Goal: Check status: Check status

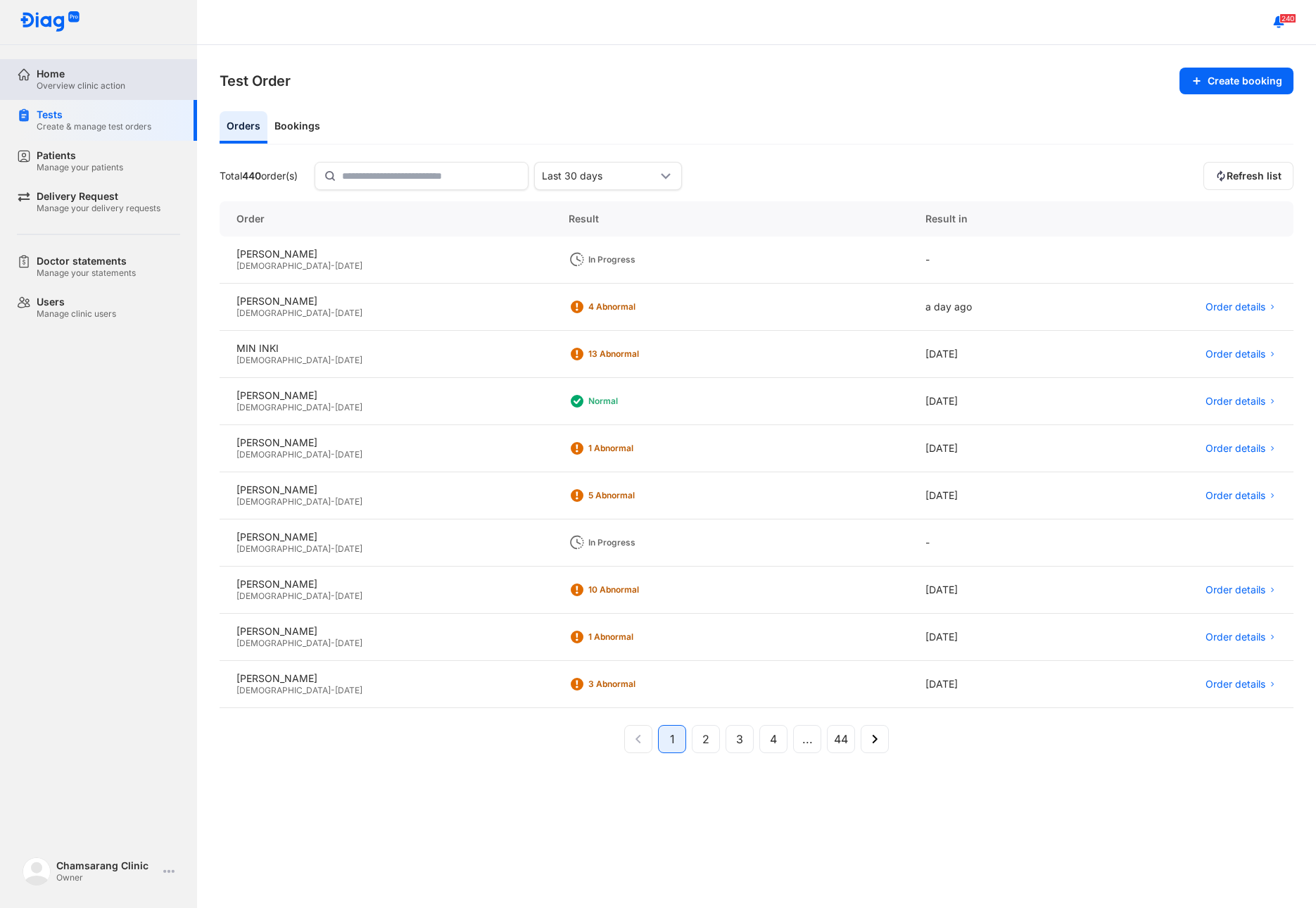
click at [57, 81] on div "Overview clinic action" at bounding box center [81, 86] width 88 height 11
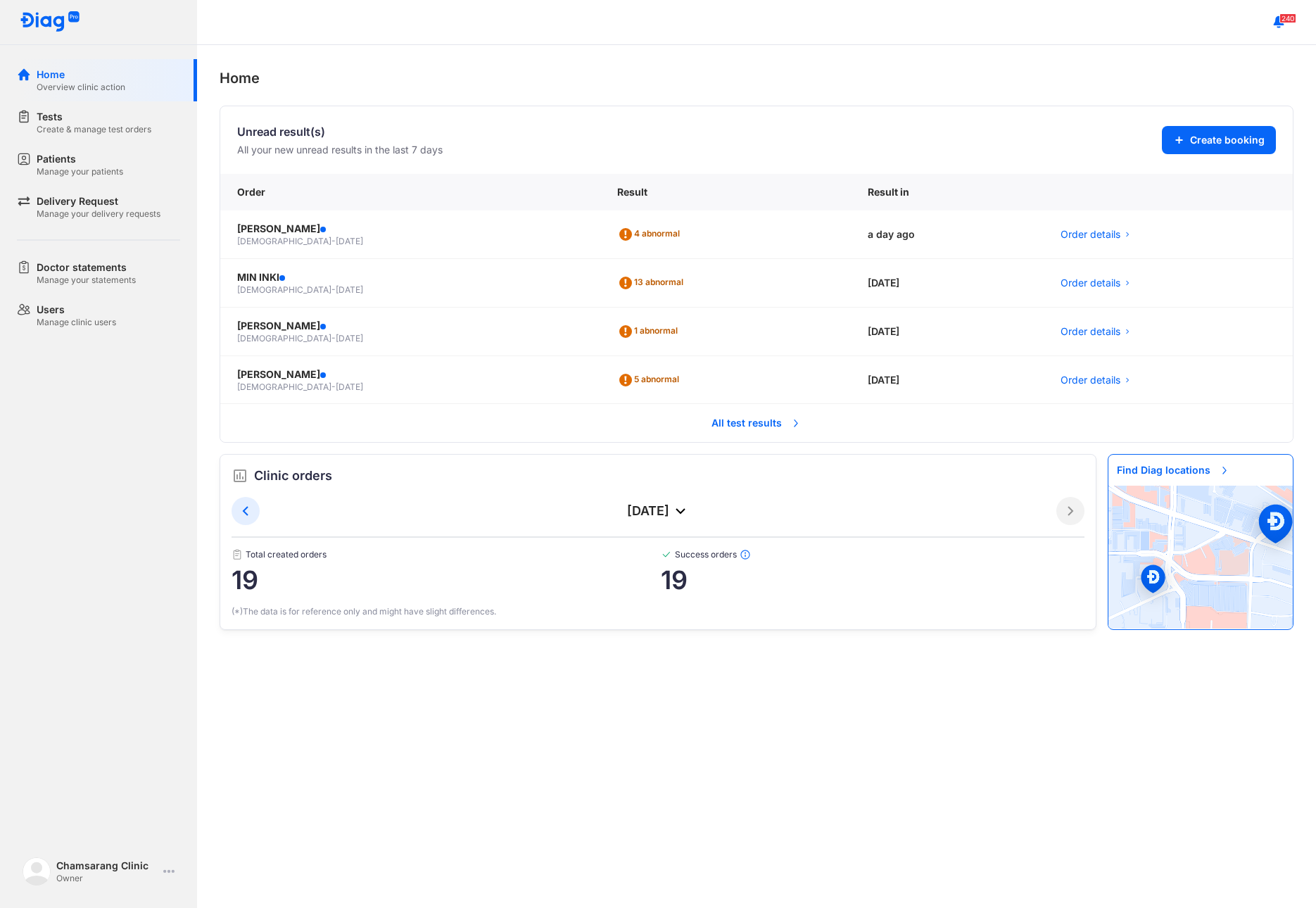
click at [741, 416] on span "All test results" at bounding box center [757, 423] width 107 height 31
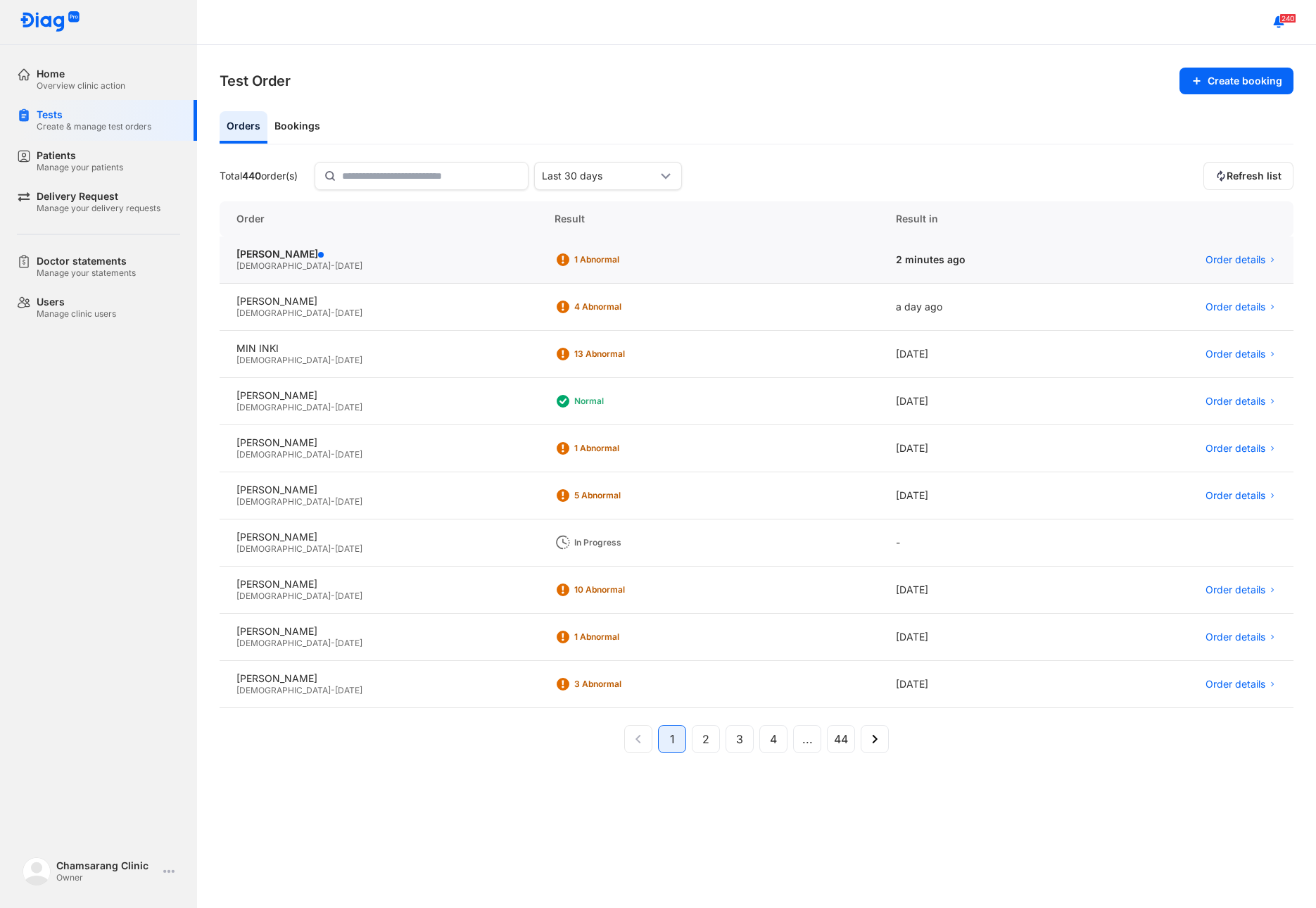
click at [335, 263] on span "[DATE]" at bounding box center [348, 265] width 27 height 10
click at [60, 170] on div "Manage your patients" at bounding box center [80, 167] width 87 height 11
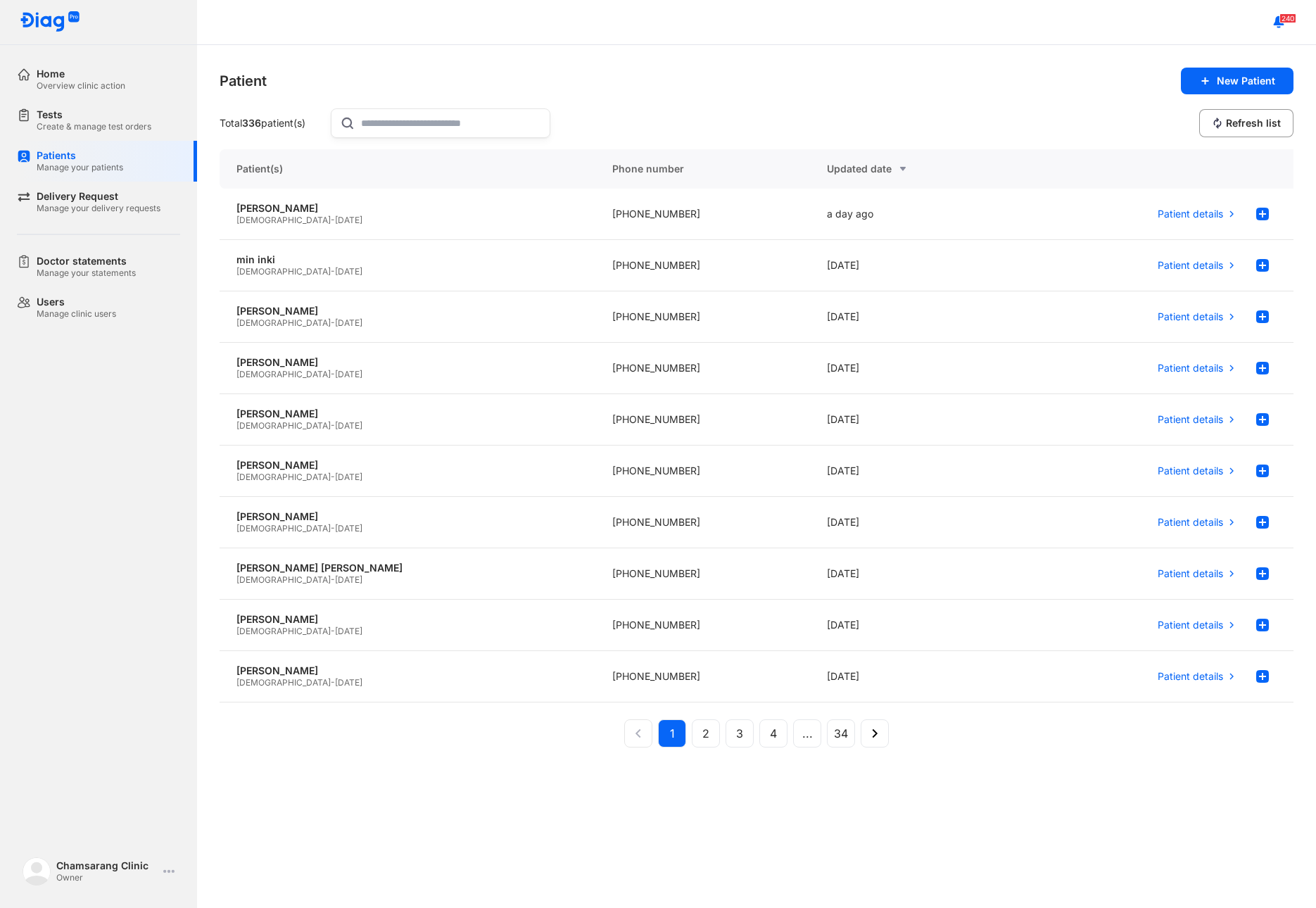
click at [397, 126] on input "text" at bounding box center [451, 123] width 180 height 28
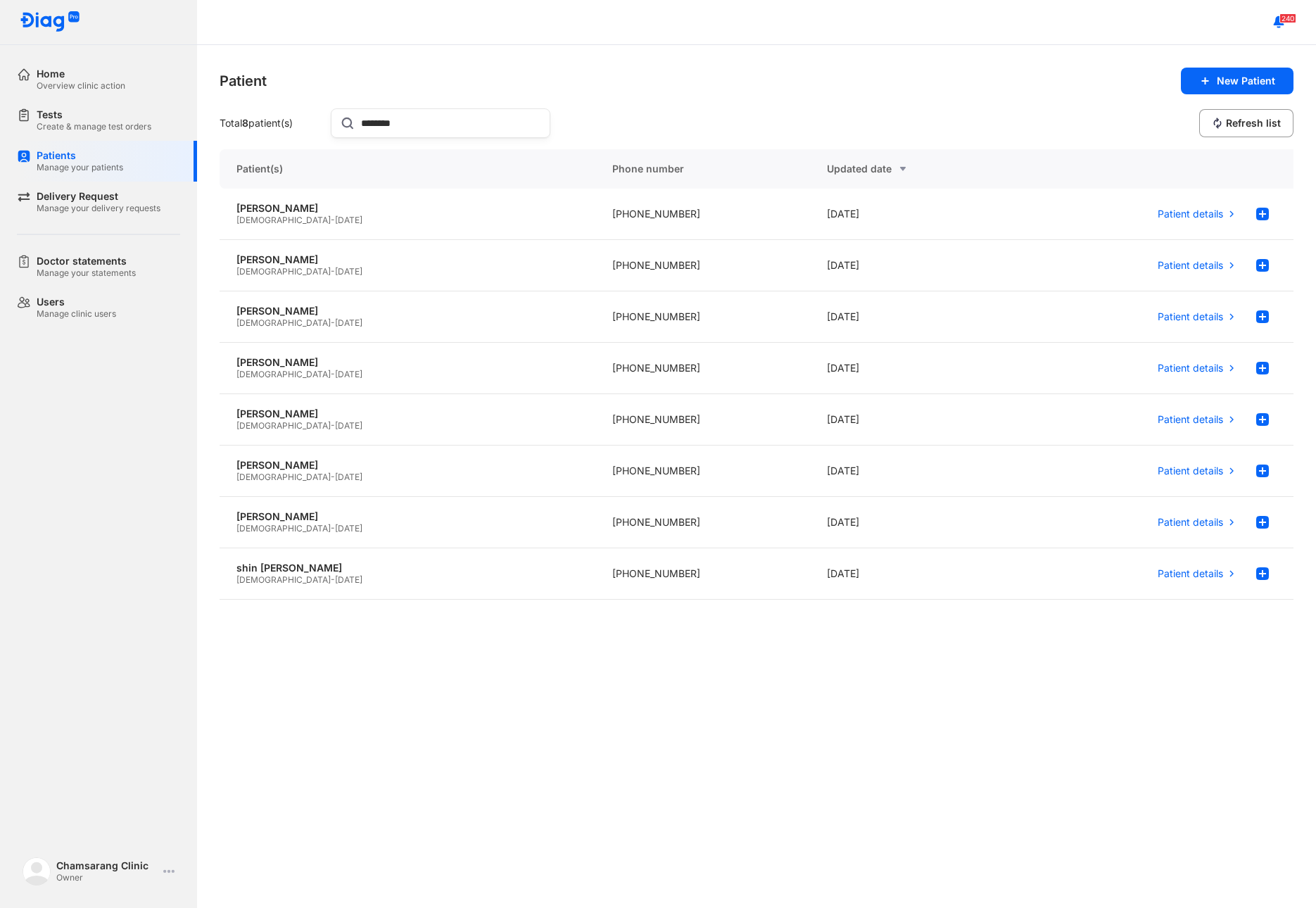
type input "********"
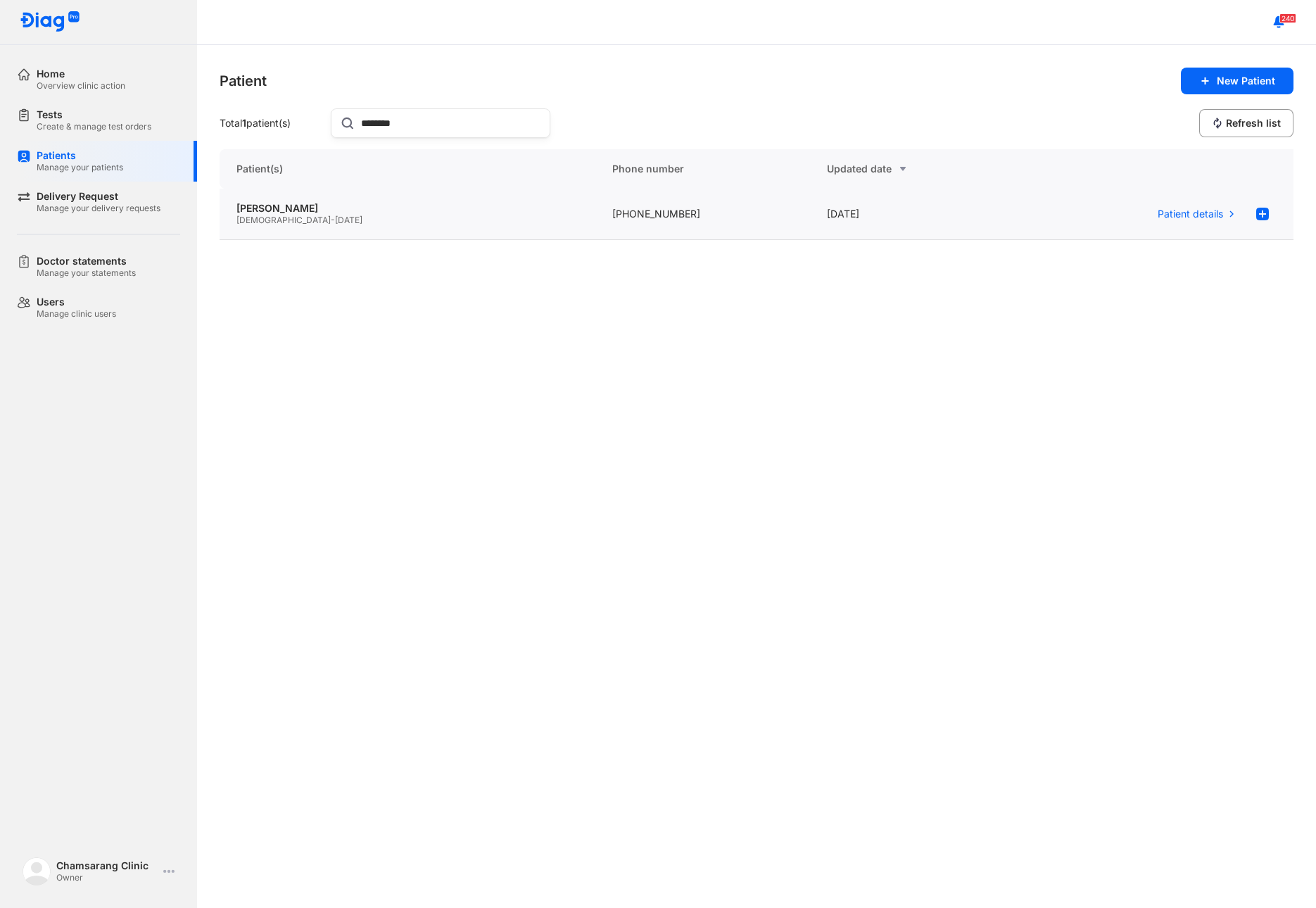
click at [344, 224] on div "Male - 05/09/1989" at bounding box center [407, 220] width 342 height 11
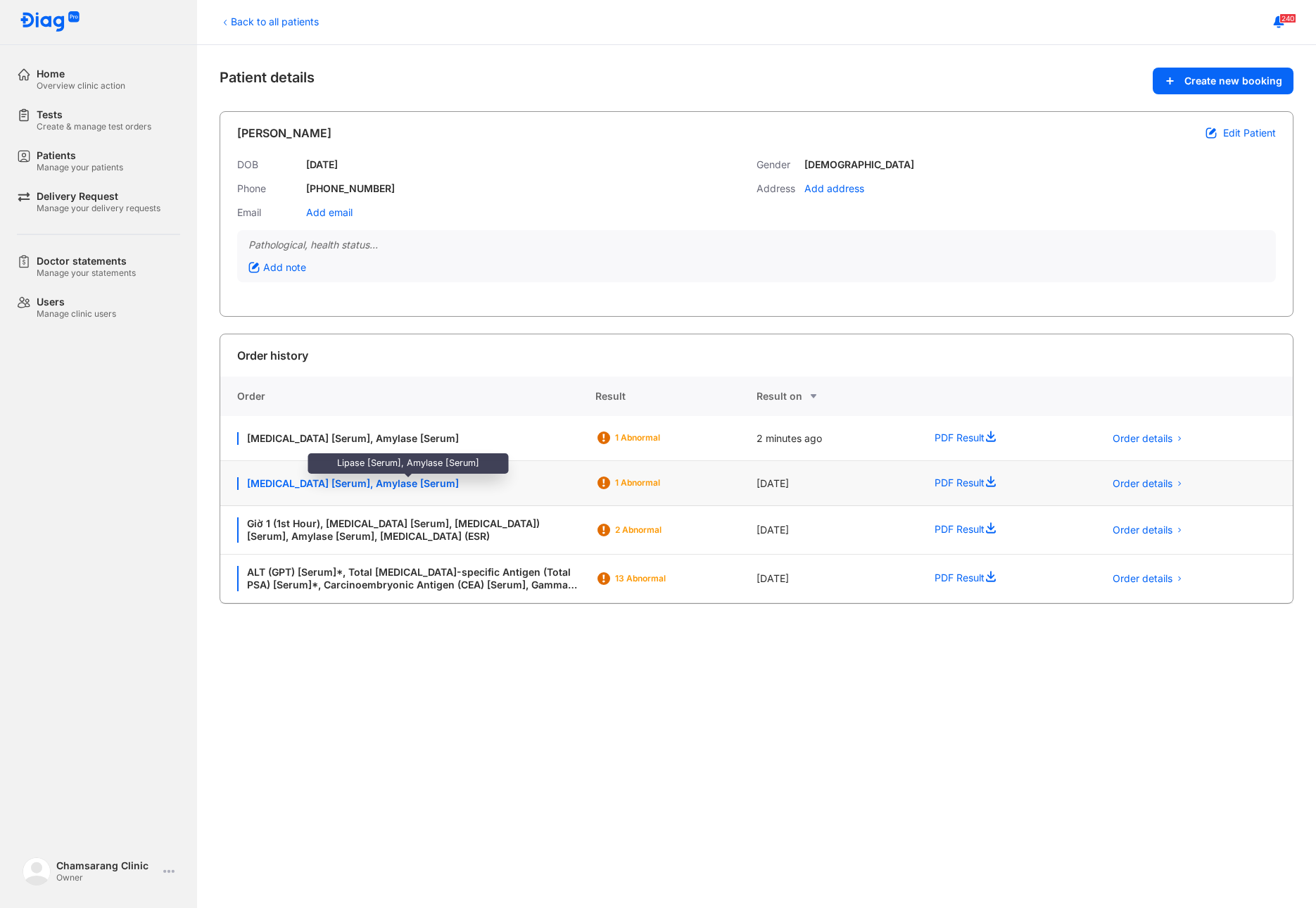
click at [390, 485] on div "Lipase [Serum], Amylase [Serum]" at bounding box center [408, 483] width 341 height 13
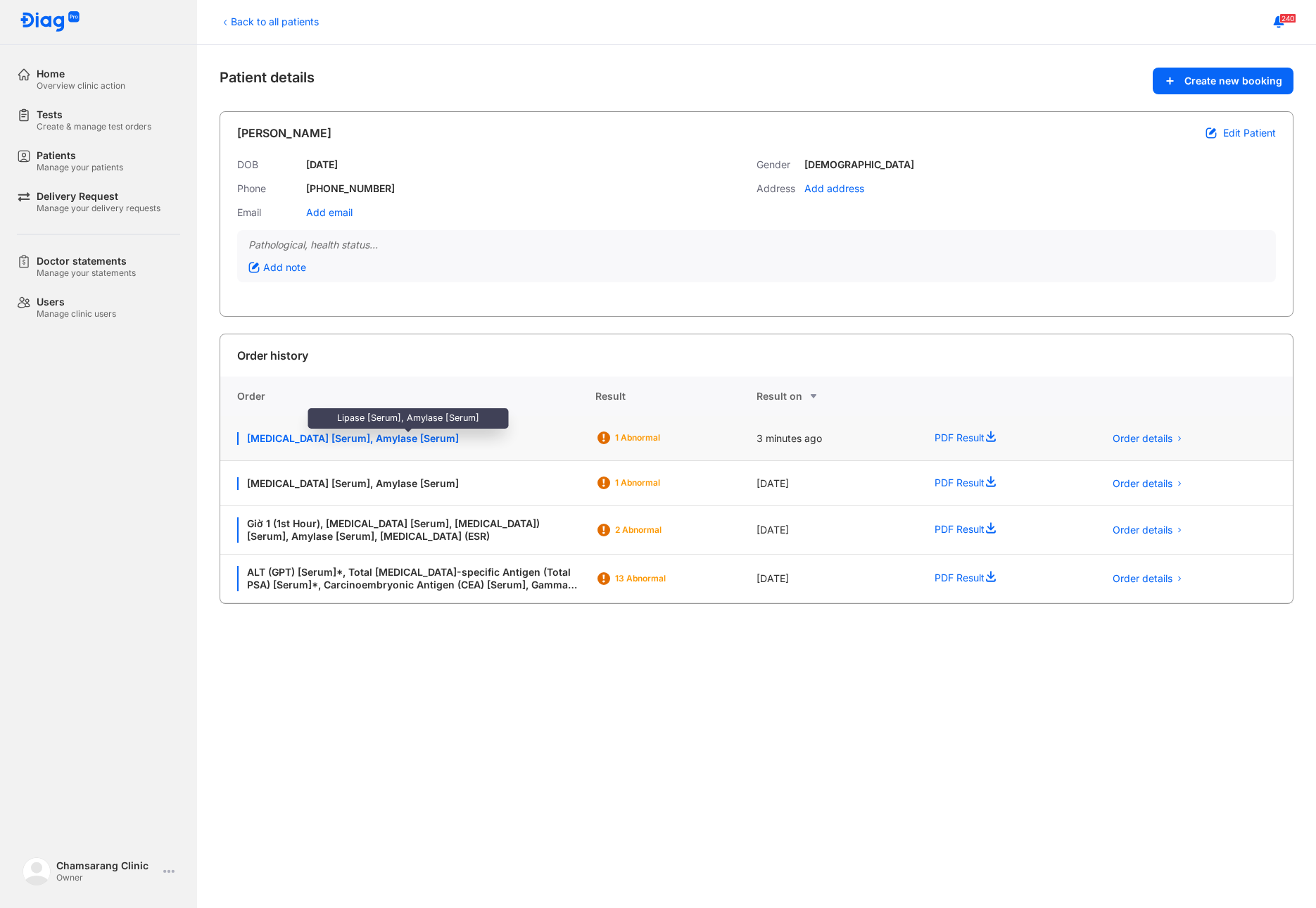
click at [386, 438] on div "Lipase [Serum], Amylase [Serum]" at bounding box center [408, 438] width 341 height 13
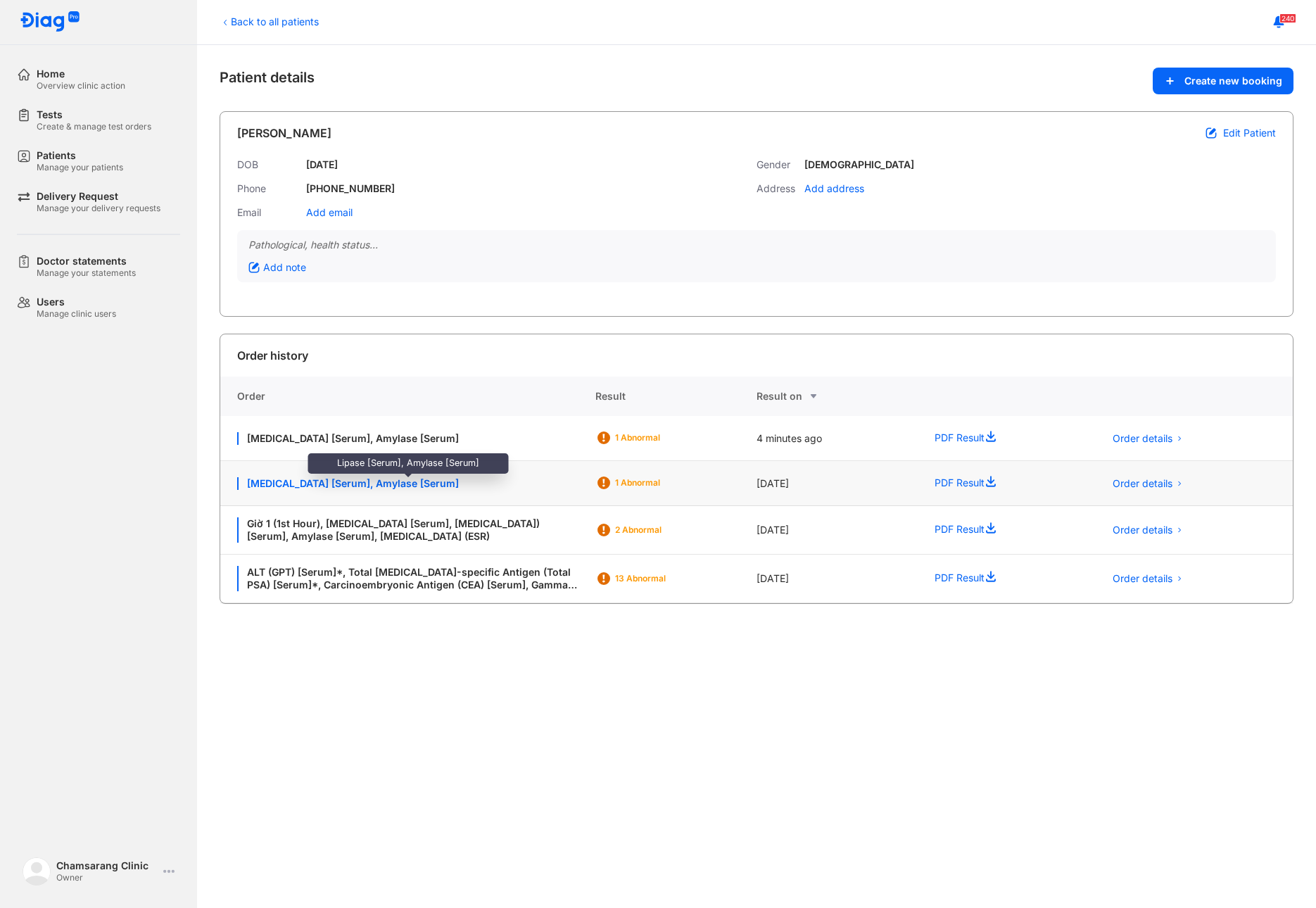
click at [407, 485] on div "[MEDICAL_DATA] [Serum], Amylase [Serum]" at bounding box center [408, 483] width 341 height 13
